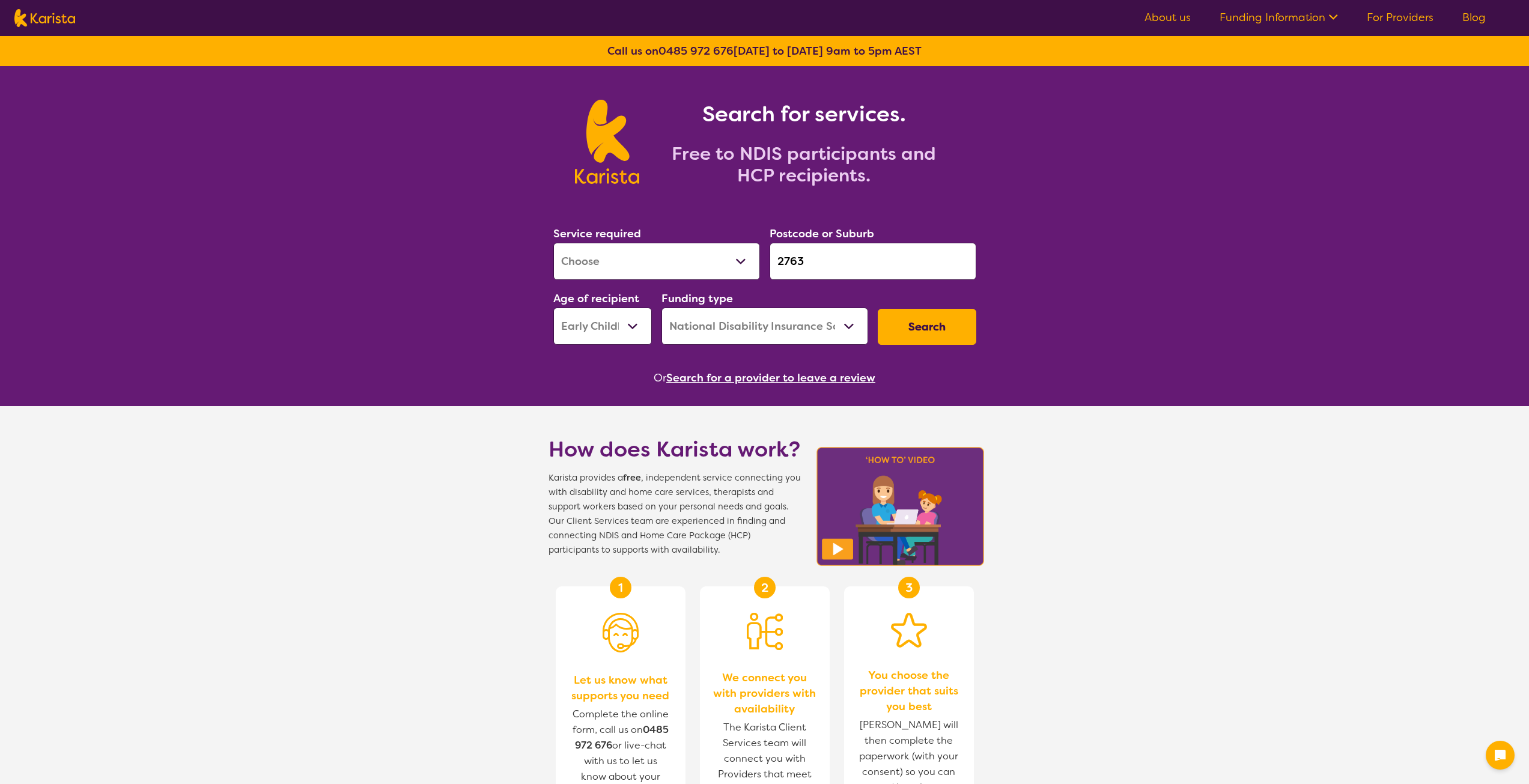
select select "[MEDICAL_DATA]"
select select "EC"
select select "NDIS"
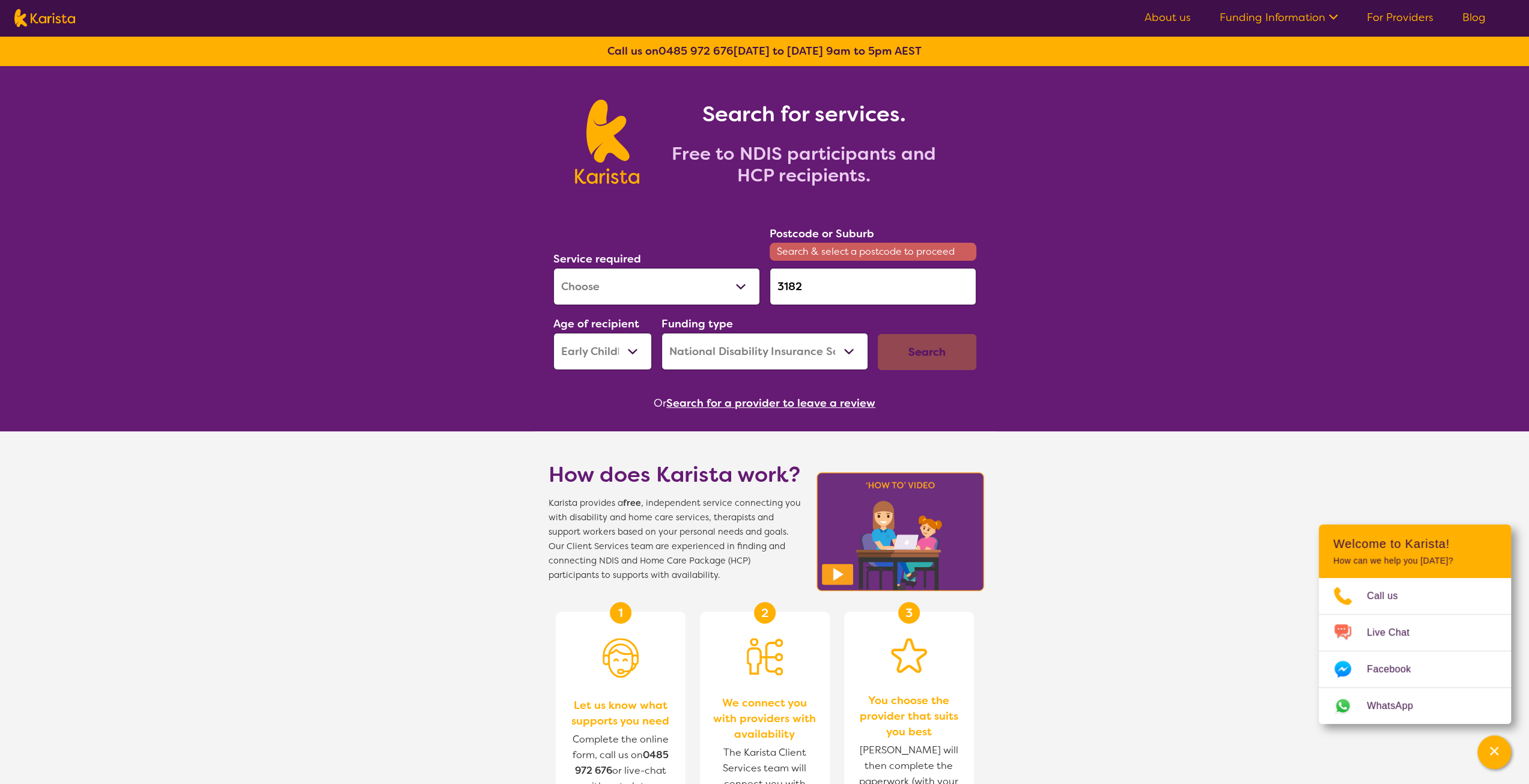
type input "3182"
click at [1141, 274] on div "Search for services. Free to NDIS participants and HCP recipients. Service requ…" at bounding box center [764, 617] width 1529 height 1102
click at [856, 299] on input "3182" at bounding box center [873, 286] width 206 height 38
drag, startPoint x: 824, startPoint y: 283, endPoint x: 748, endPoint y: 279, distance: 76.1
click at [748, 279] on div "Service required Allied Health Assistant Assessment ([MEDICAL_DATA] or [MEDICAL…" at bounding box center [764, 297] width 433 height 155
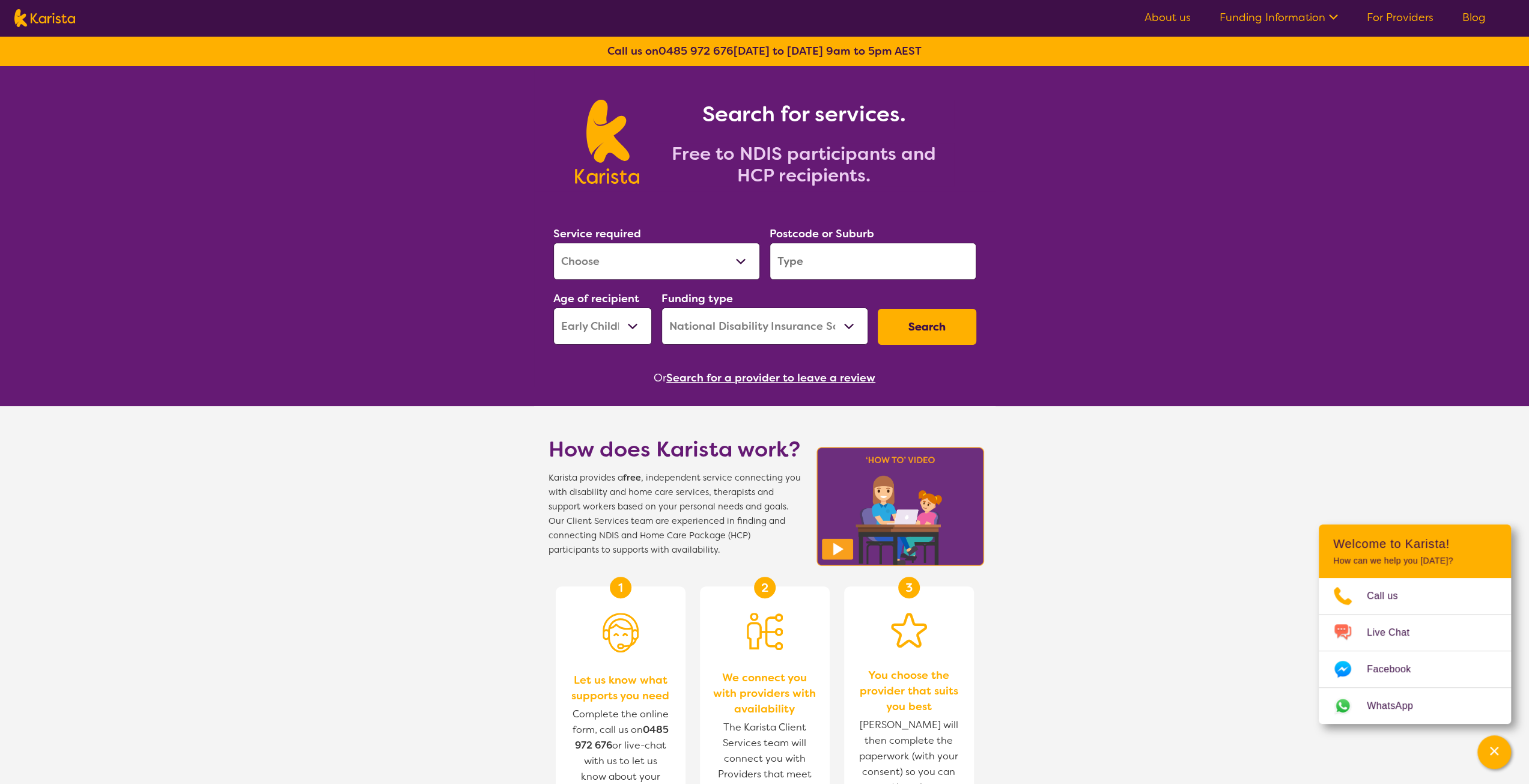
paste input "4035"
type input "4035"
click at [708, 271] on select "Allied Health Assistant Assessment ([MEDICAL_DATA] or [MEDICAL_DATA]) Behaviour…" at bounding box center [656, 262] width 206 height 38
click at [713, 252] on select "Allied Health Assistant Assessment ([MEDICAL_DATA] or [MEDICAL_DATA]) Behaviour…" at bounding box center [656, 262] width 206 height 38
select select "Behaviour support"
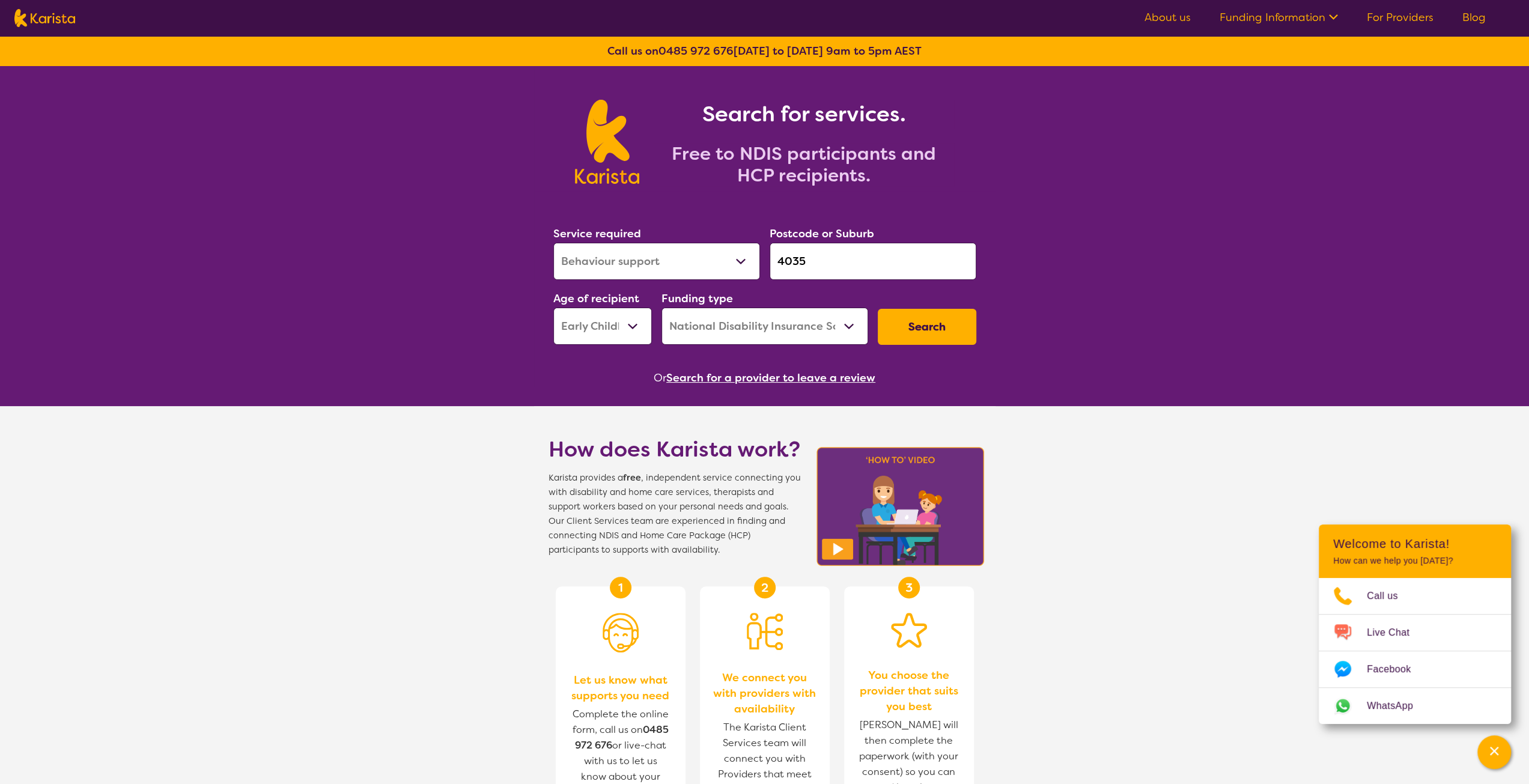
click at [553, 243] on select "Allied Health Assistant Assessment ([MEDICAL_DATA] or [MEDICAL_DATA]) Behaviour…" at bounding box center [656, 262] width 206 height 38
click at [929, 320] on button "Search" at bounding box center [927, 327] width 99 height 36
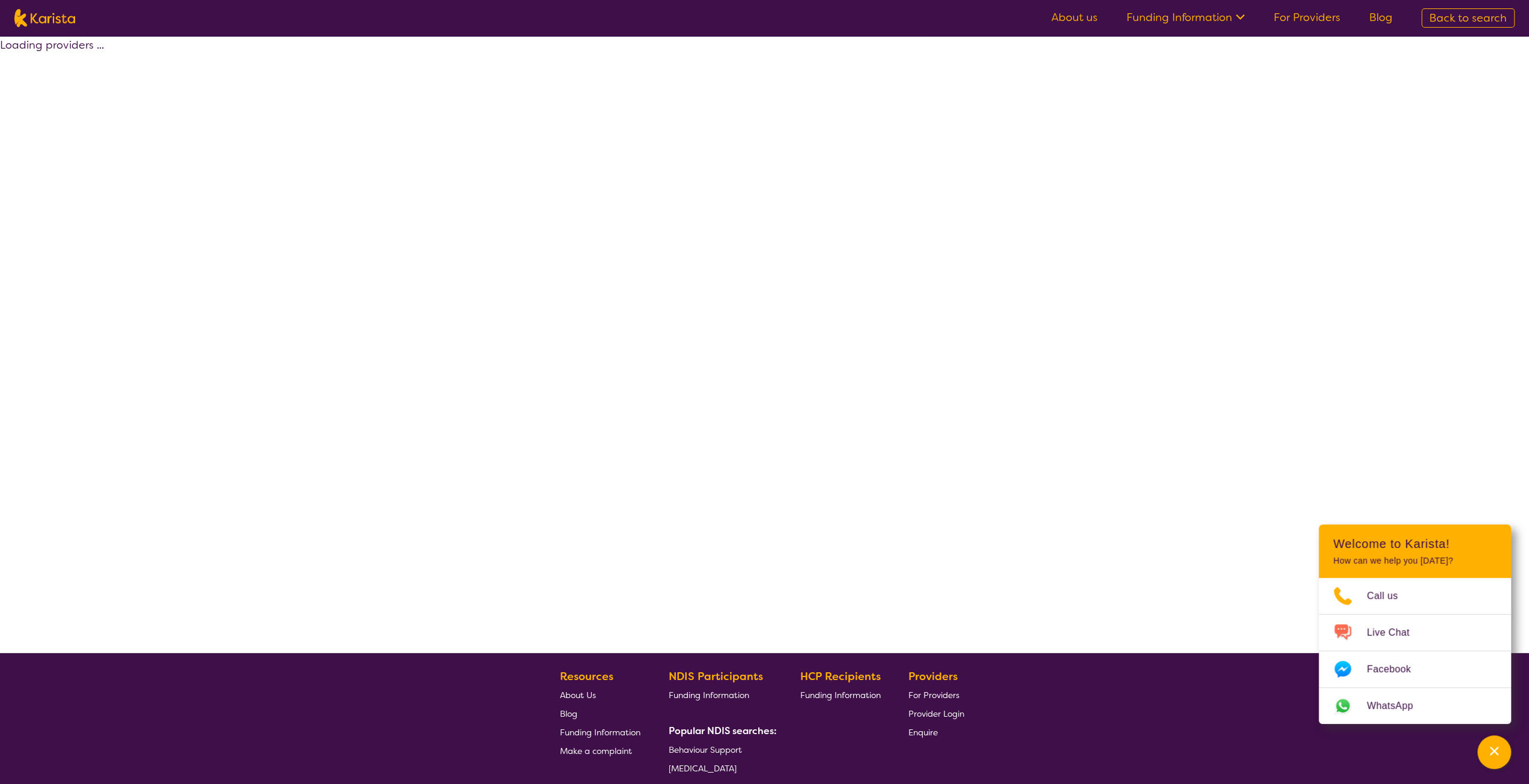
select select "by_score"
